Goal: Task Accomplishment & Management: Use online tool/utility

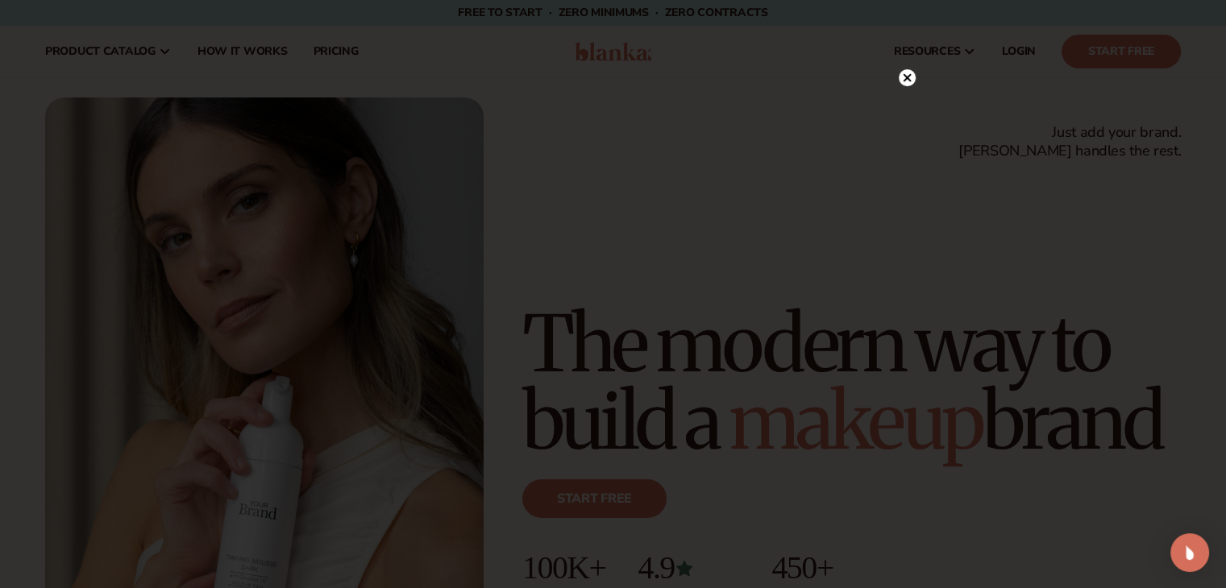
click at [904, 111] on icon at bounding box center [907, 110] width 8 height 8
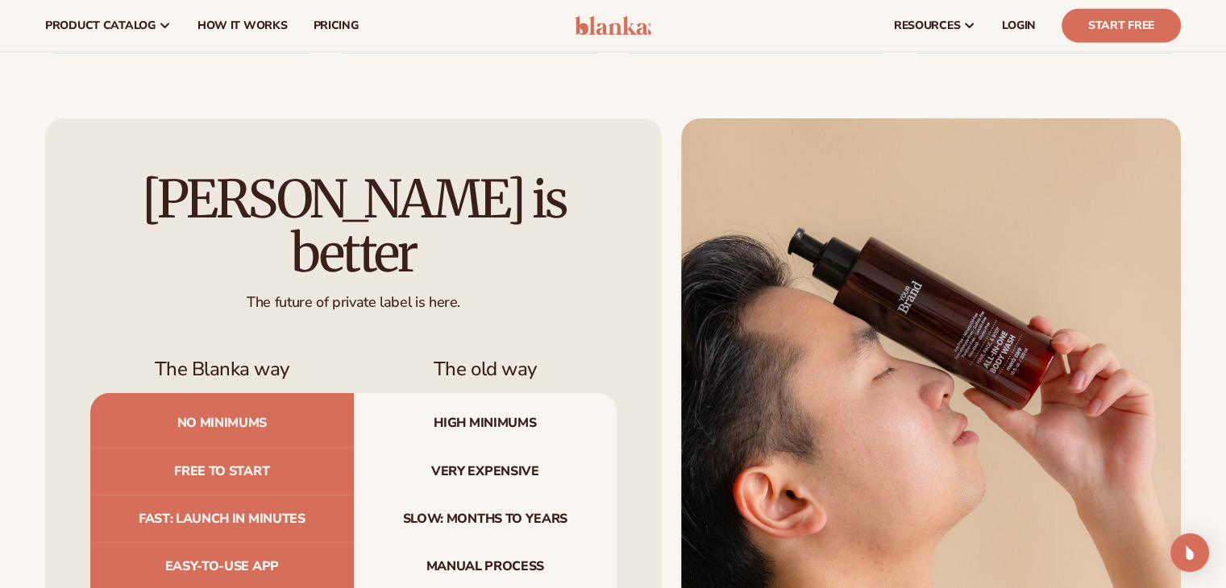
scroll to position [4800, 0]
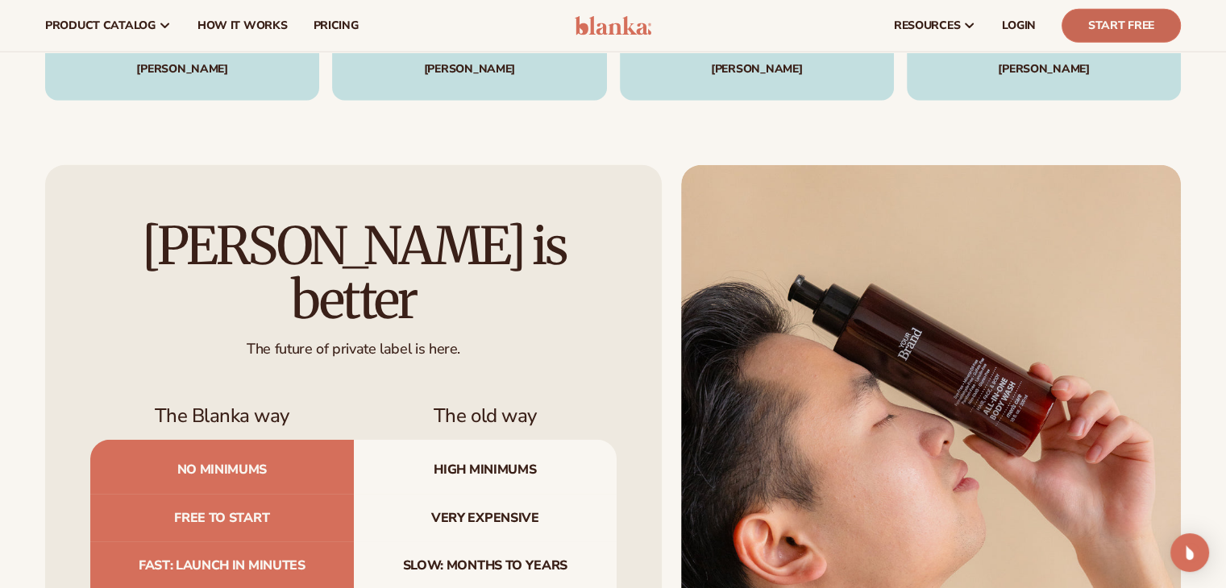
click at [1143, 23] on link "Start Free" at bounding box center [1120, 26] width 119 height 34
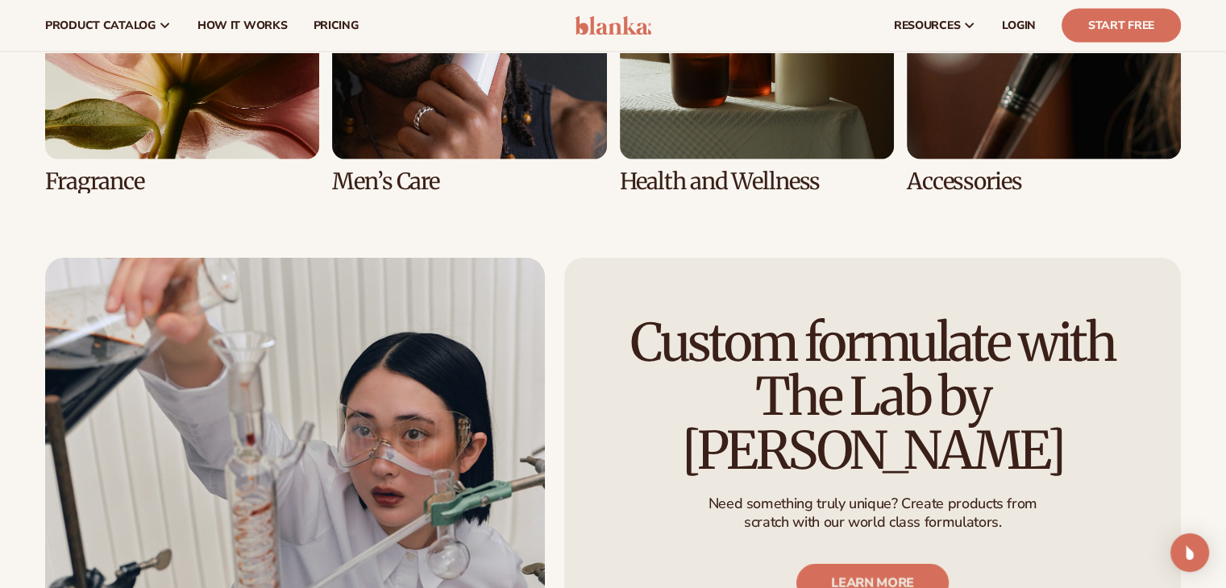
scroll to position [3636, 0]
